Goal: Information Seeking & Learning: Learn about a topic

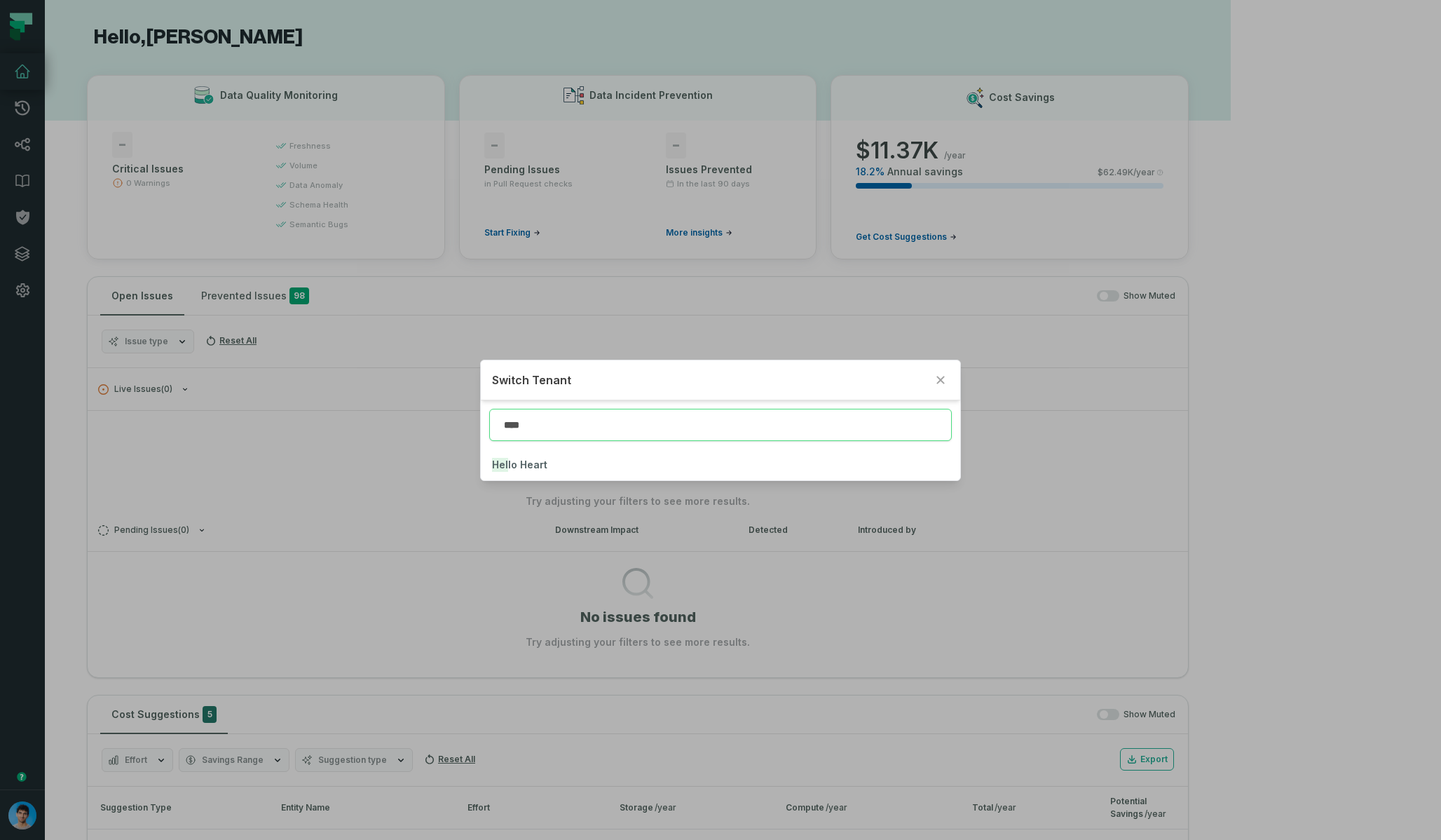
type input "****"
click button "Hell o Heart" at bounding box center [720, 464] width 479 height 31
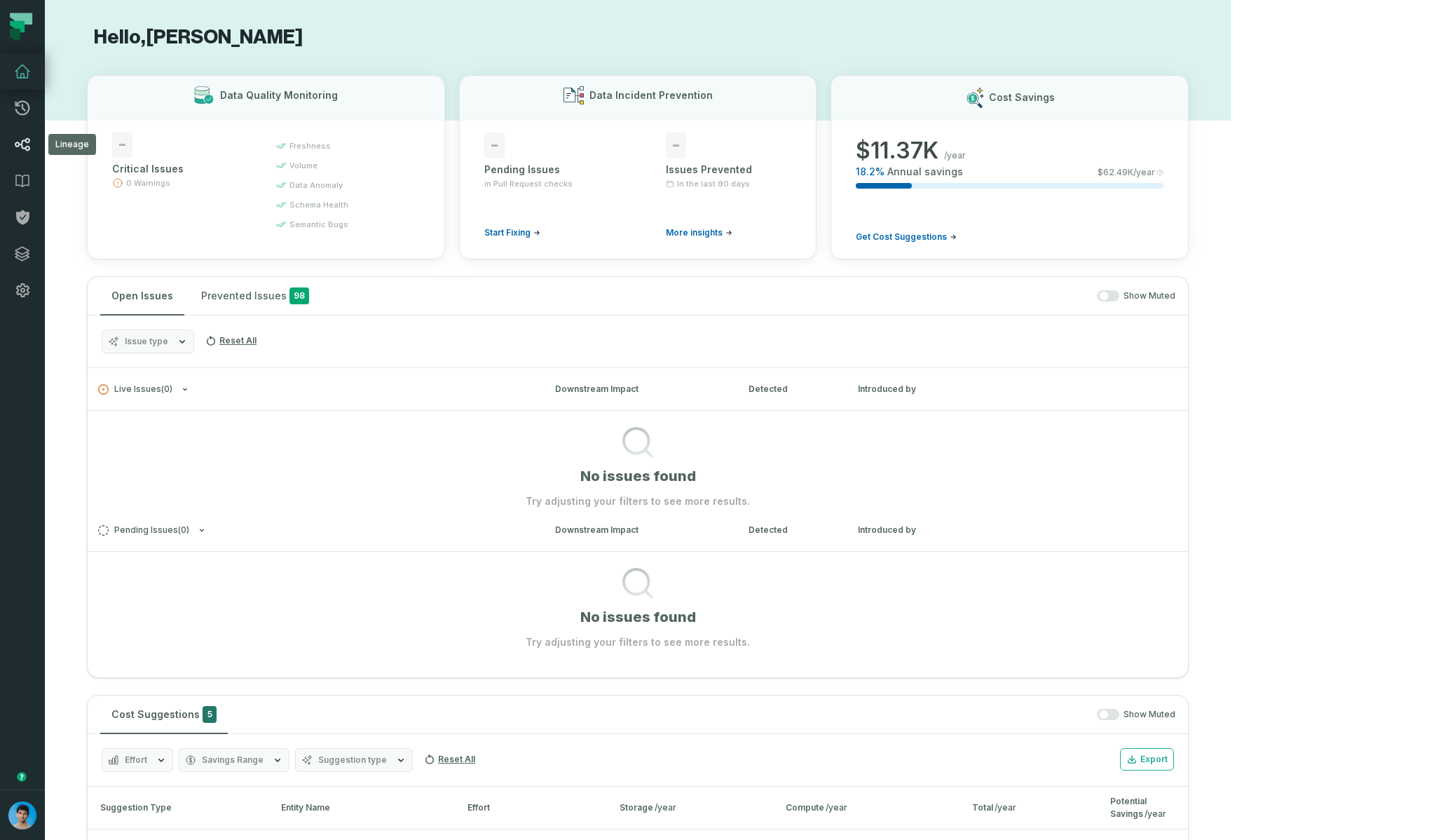
click at [32, 142] on link "Lineage" at bounding box center [22, 144] width 45 height 37
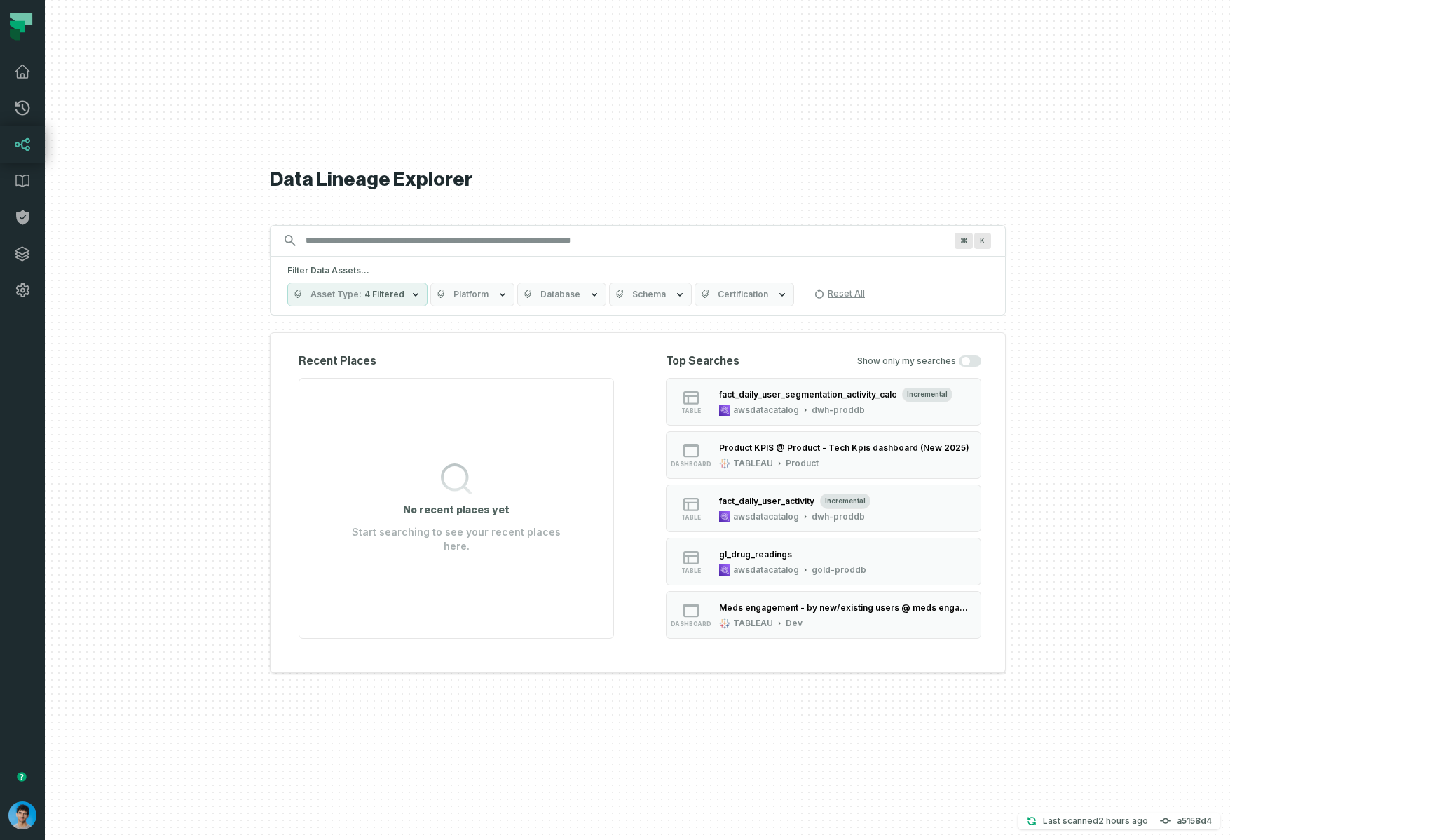
click at [488, 290] on span "Platform" at bounding box center [471, 294] width 35 height 12
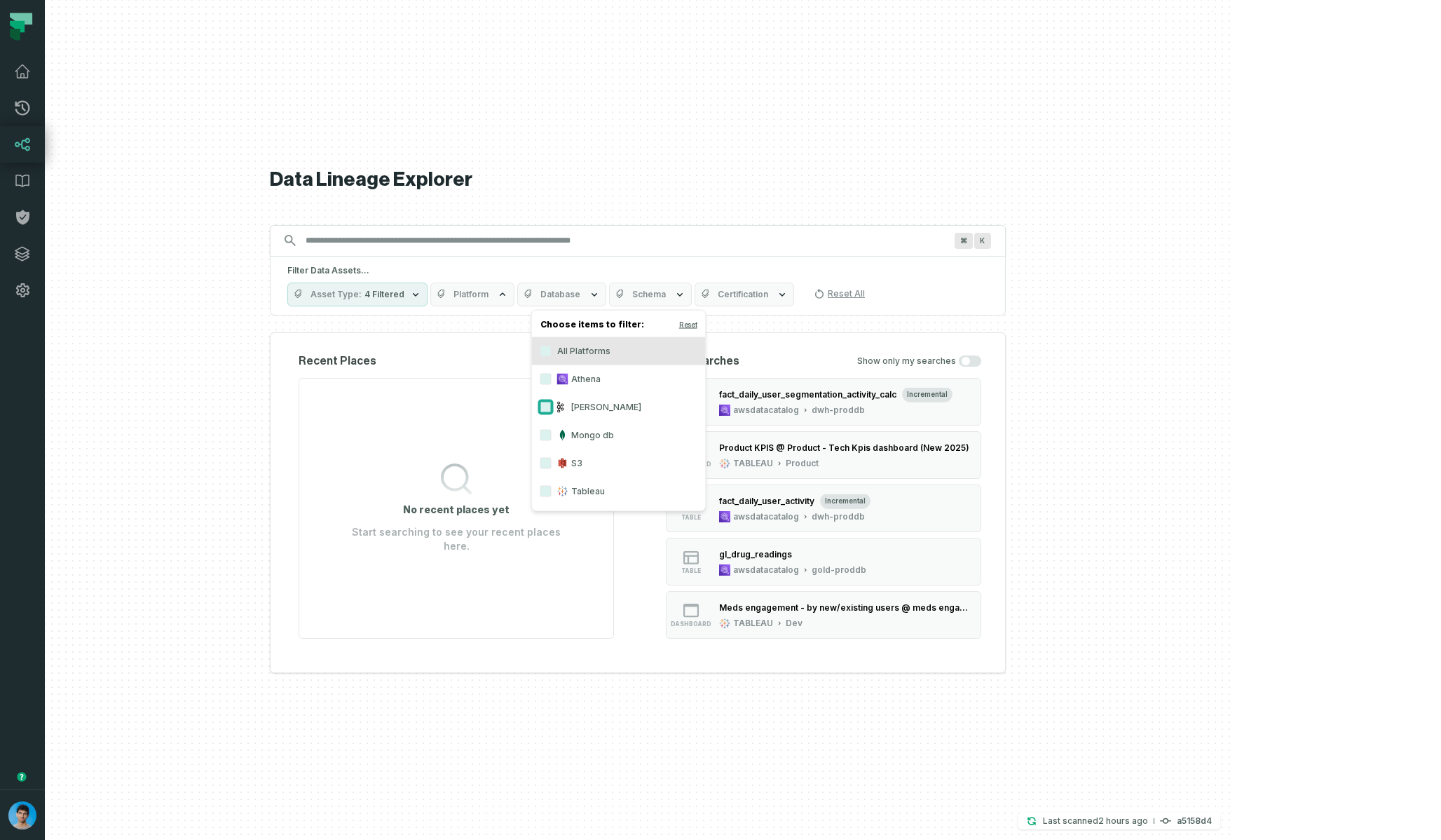
click at [546, 403] on button "[PERSON_NAME]" at bounding box center [546, 407] width 12 height 12
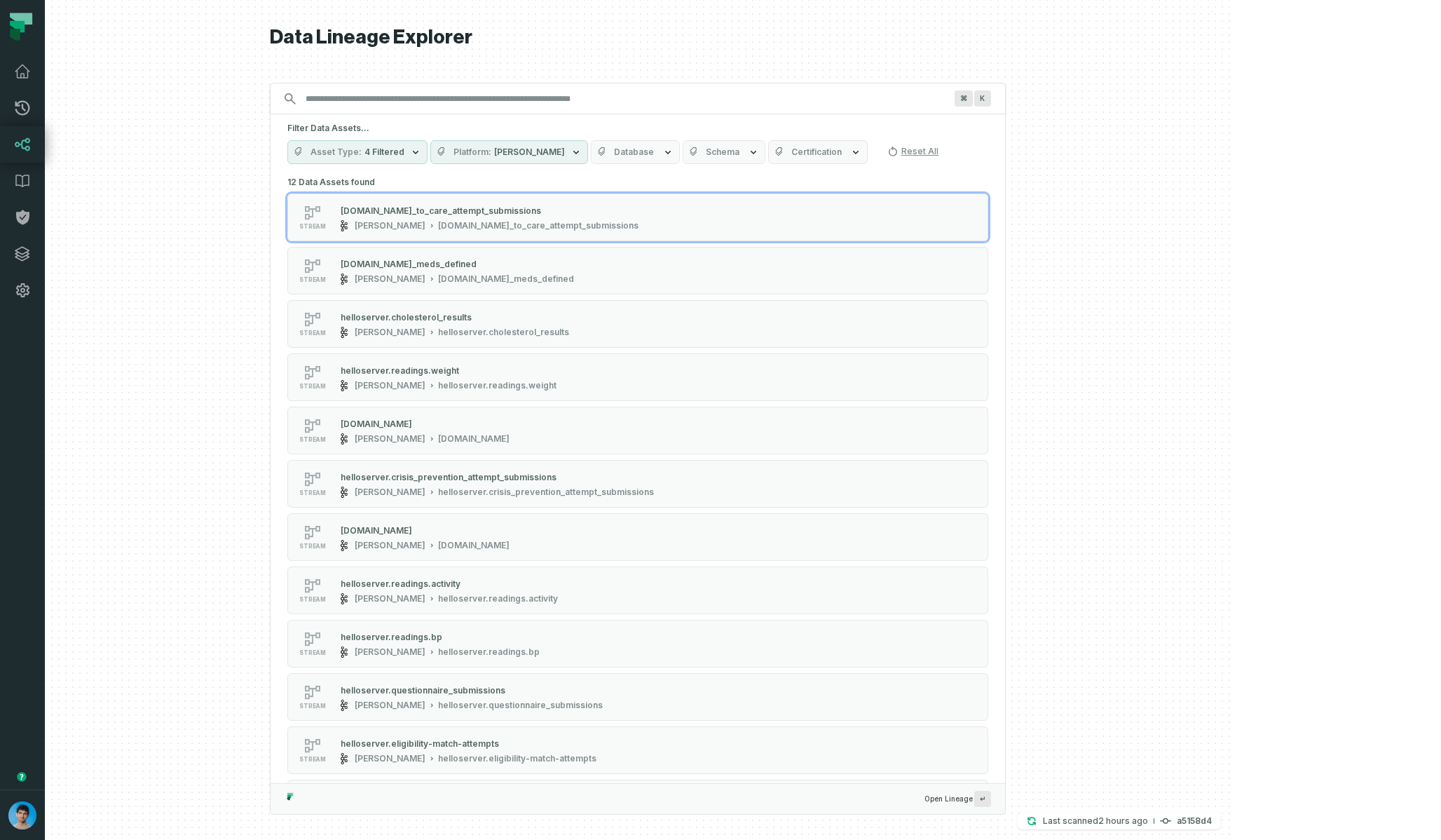
click at [586, 121] on div "Filter Data Assets... Asset Type 4 Filtered Platform [PERSON_NAME] Database Sch…" at bounding box center [637, 143] width 735 height 58
click at [588, 142] on button "Platform [PERSON_NAME]" at bounding box center [509, 152] width 158 height 24
click at [546, 264] on button "[PERSON_NAME]" at bounding box center [546, 264] width 12 height 12
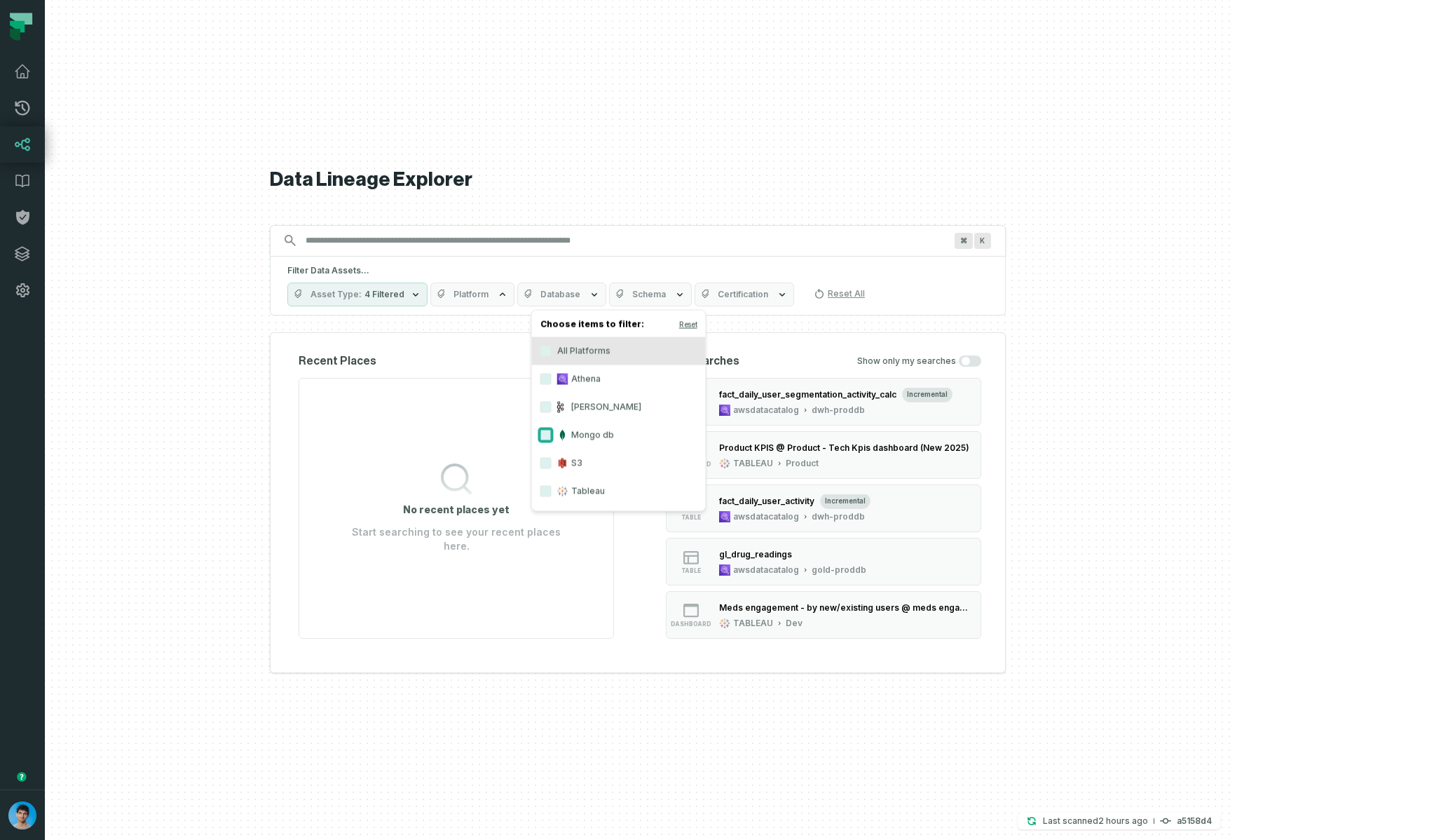
click at [548, 440] on button "Mongo db" at bounding box center [546, 435] width 12 height 12
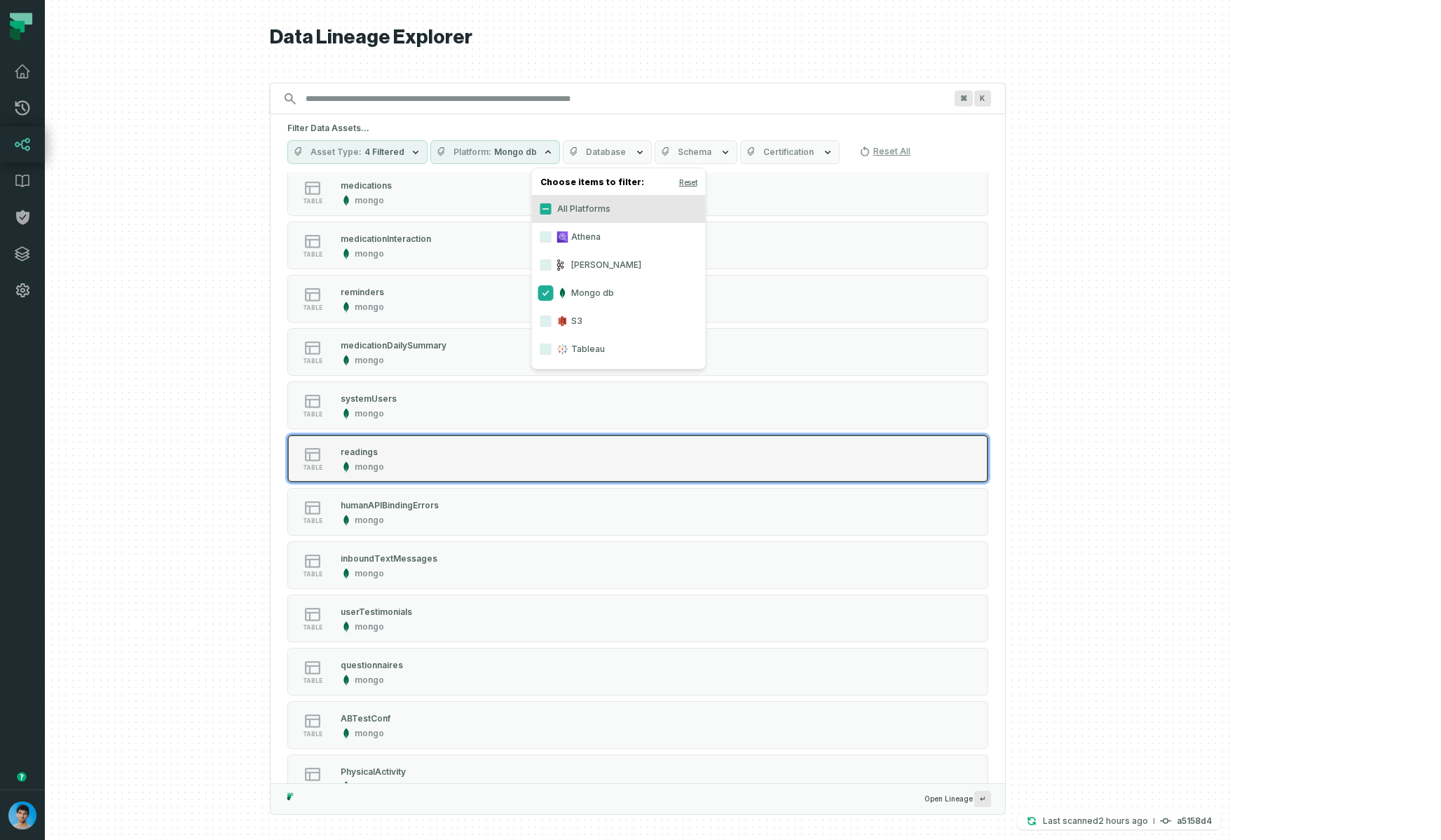
scroll to position [76, 0]
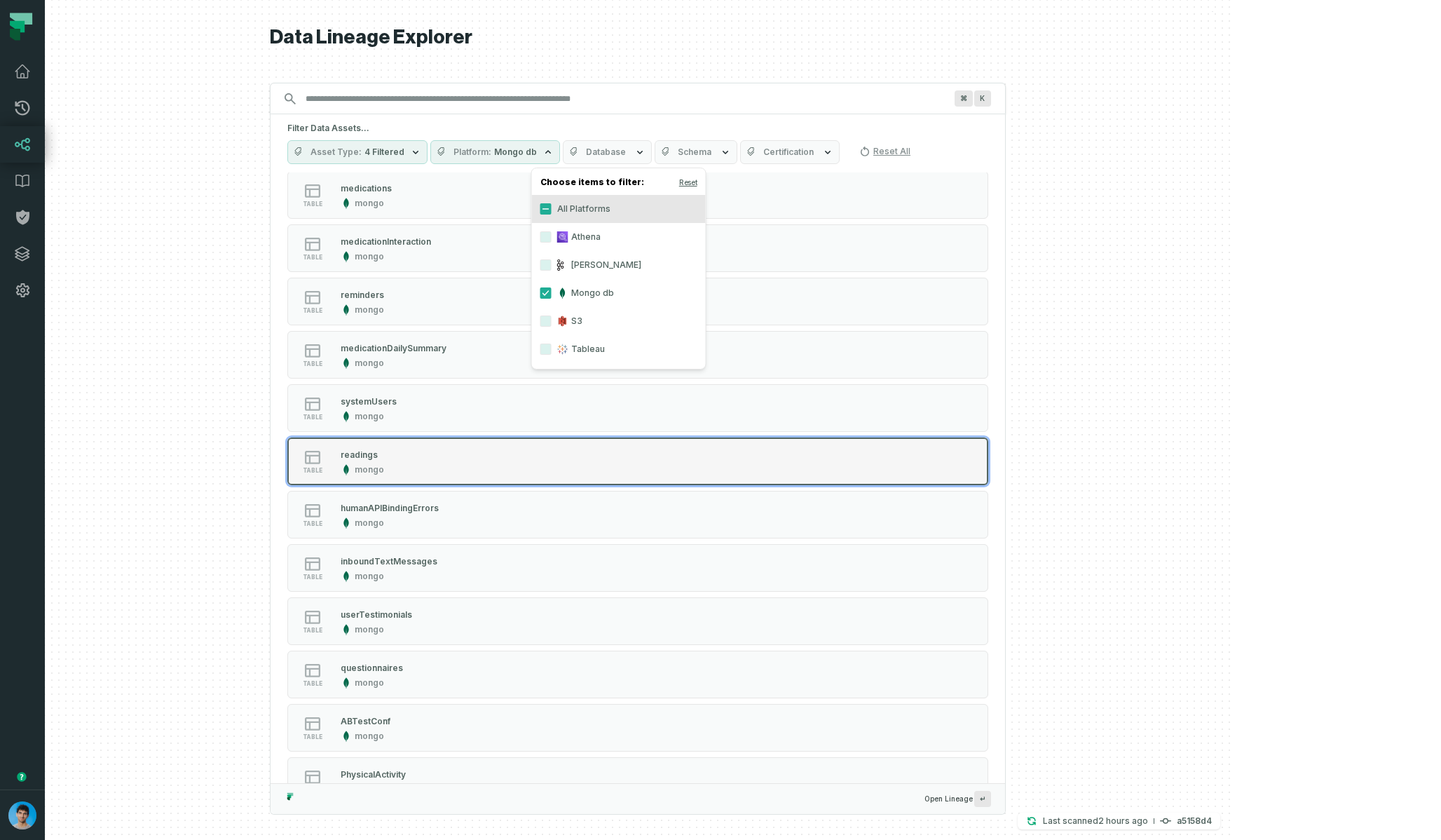
click at [596, 455] on div "table readings mongo" at bounding box center [465, 461] width 351 height 28
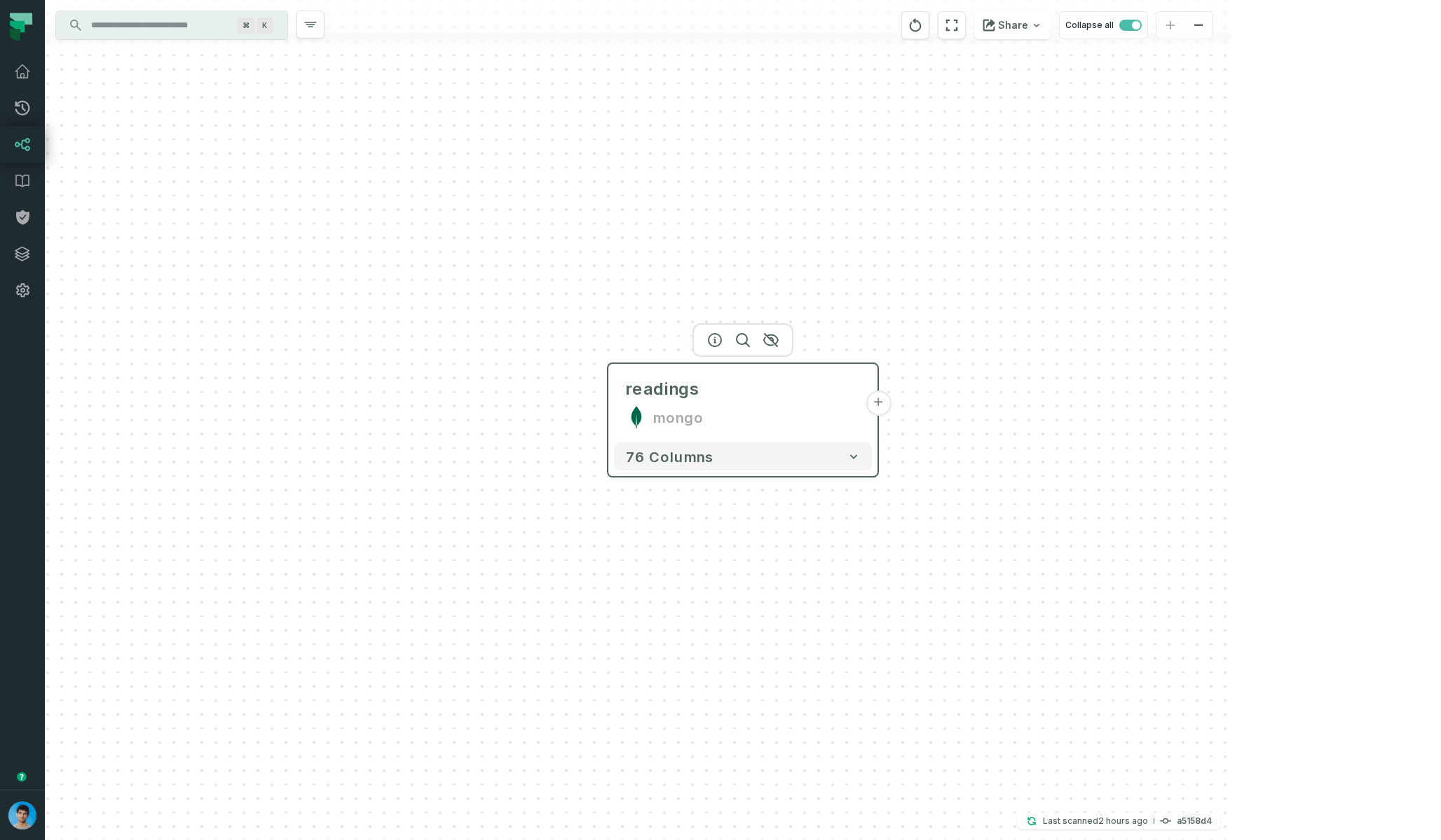
click at [876, 403] on button "+" at bounding box center [879, 403] width 25 height 25
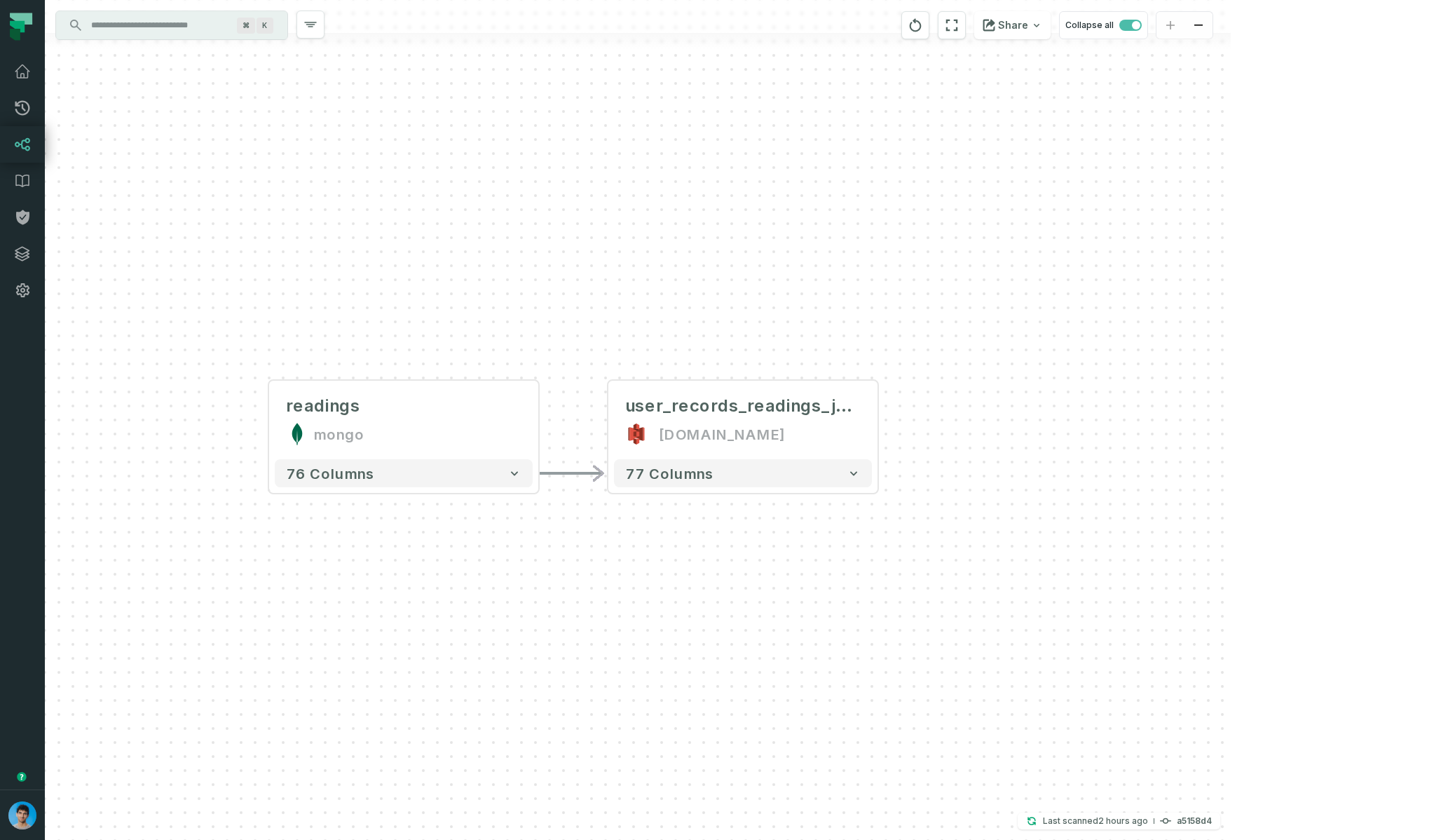
click at [162, 29] on input "Discovery Provider cmdk menu" at bounding box center [159, 25] width 153 height 22
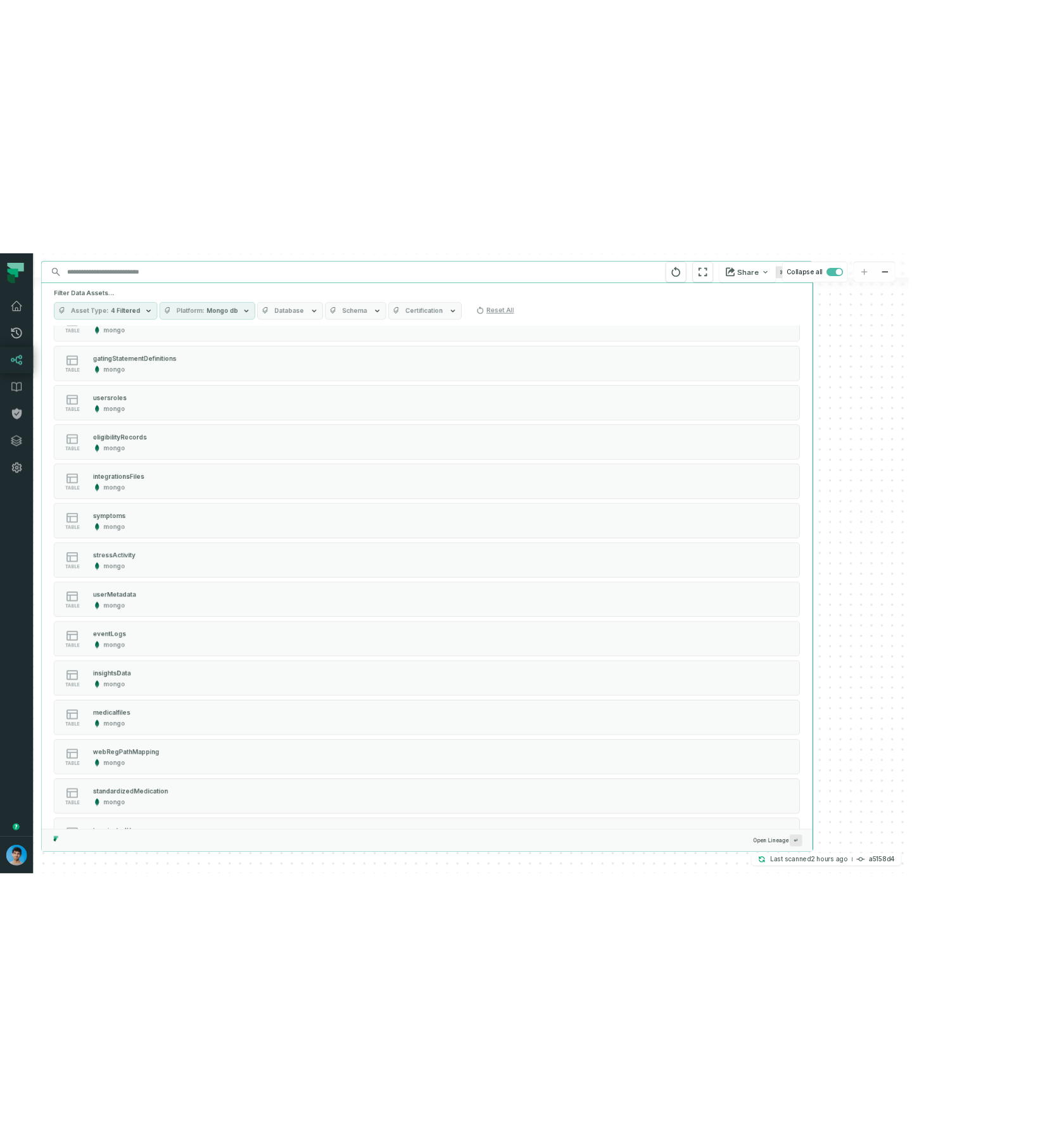
scroll to position [678, 0]
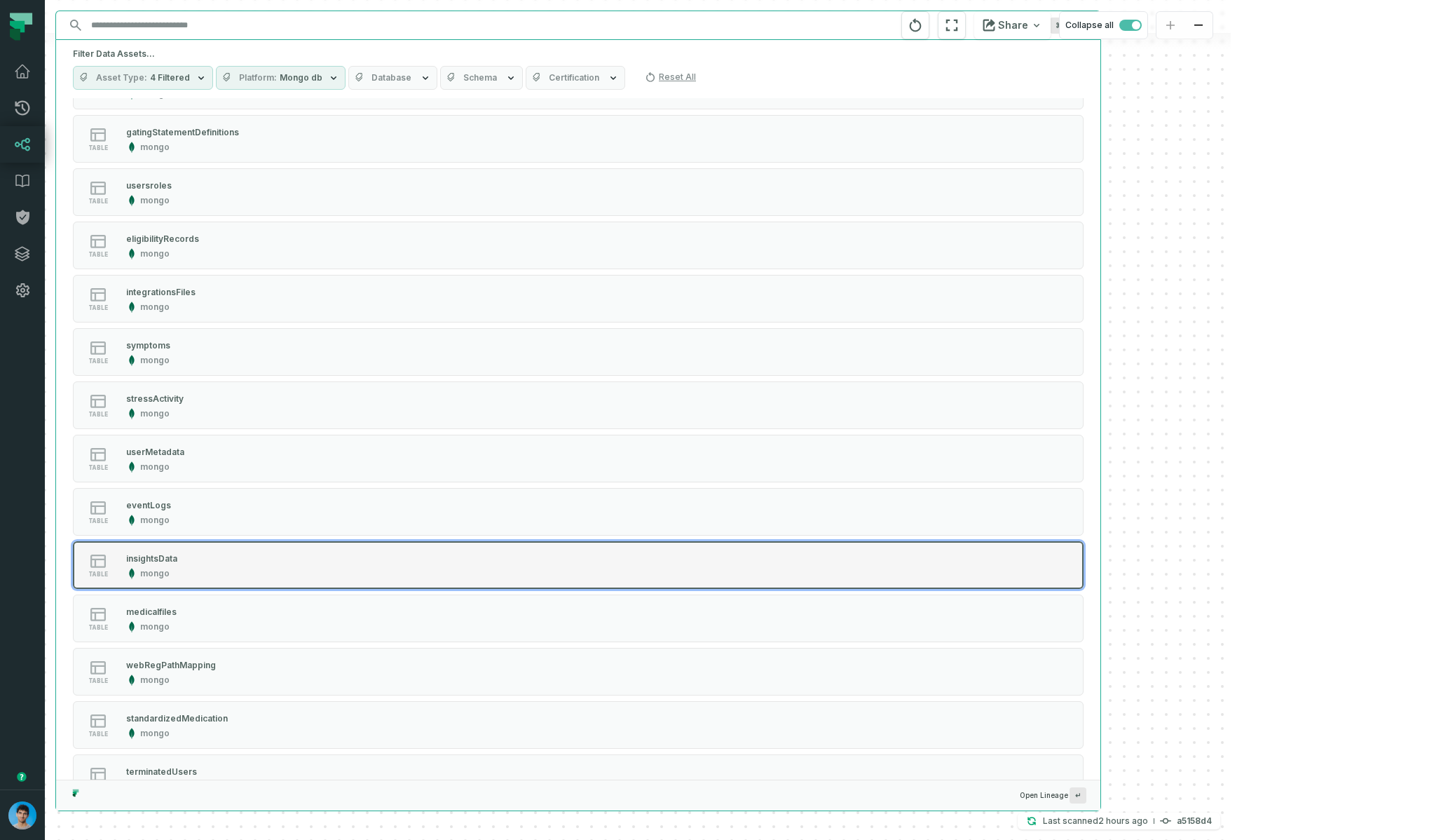
click at [209, 559] on div "table insightsData mongo" at bounding box center [251, 564] width 351 height 28
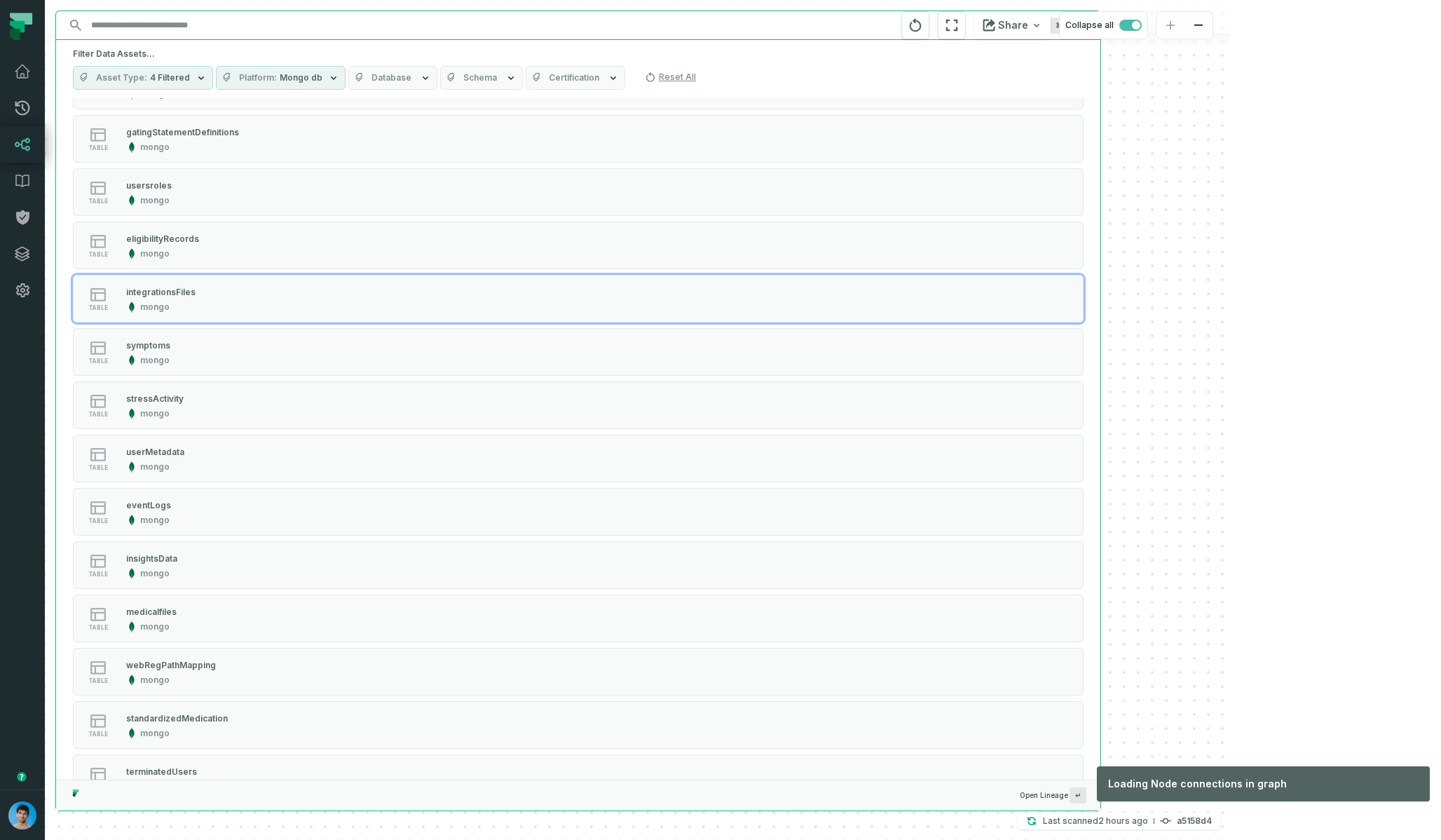
click at [1167, 279] on div "- user_records_readings_json [DOMAIN_NAME] + 77 columns readings mongo - 76 col…" at bounding box center [637, 420] width 1186 height 840
